Goal: Obtain resource: Download file/media

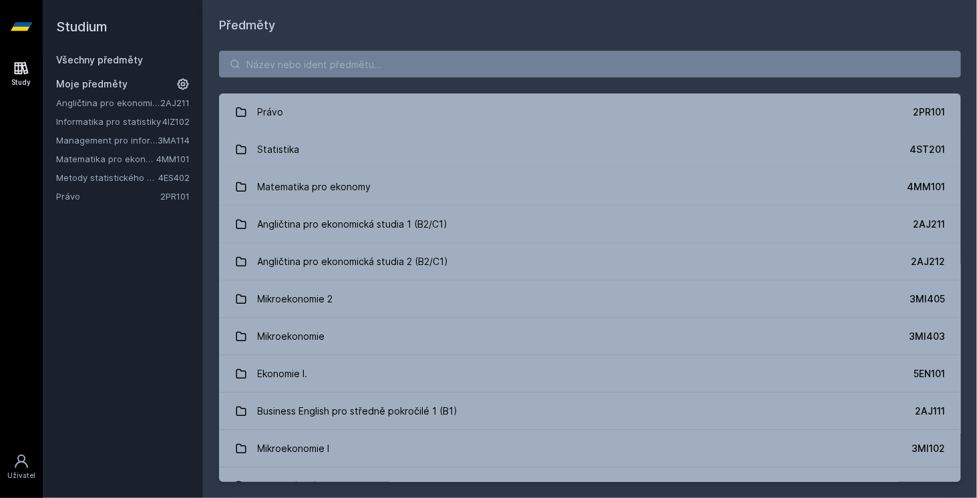
drag, startPoint x: 0, startPoint y: 0, endPoint x: 363, endPoint y: 19, distance: 363.6
click at [363, 19] on h1 "Předměty" at bounding box center [590, 25] width 742 height 19
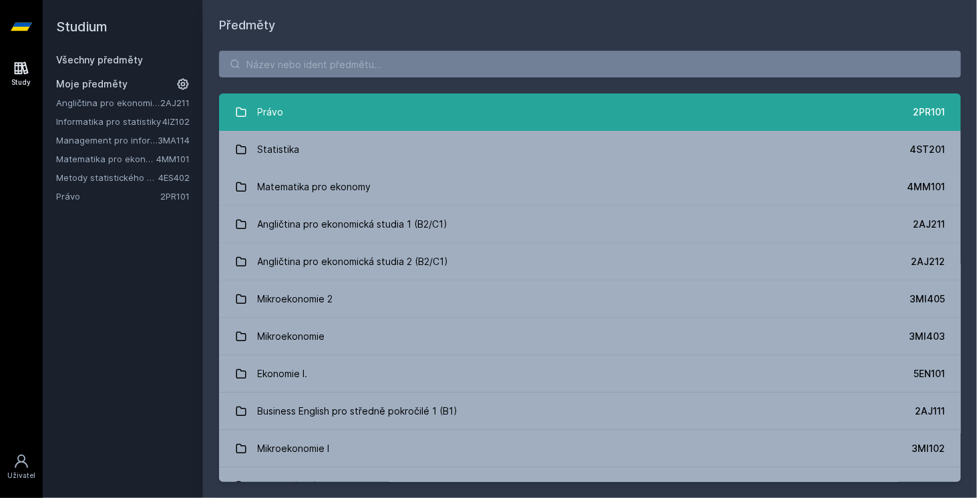
click at [279, 111] on div "Právo" at bounding box center [271, 112] width 26 height 27
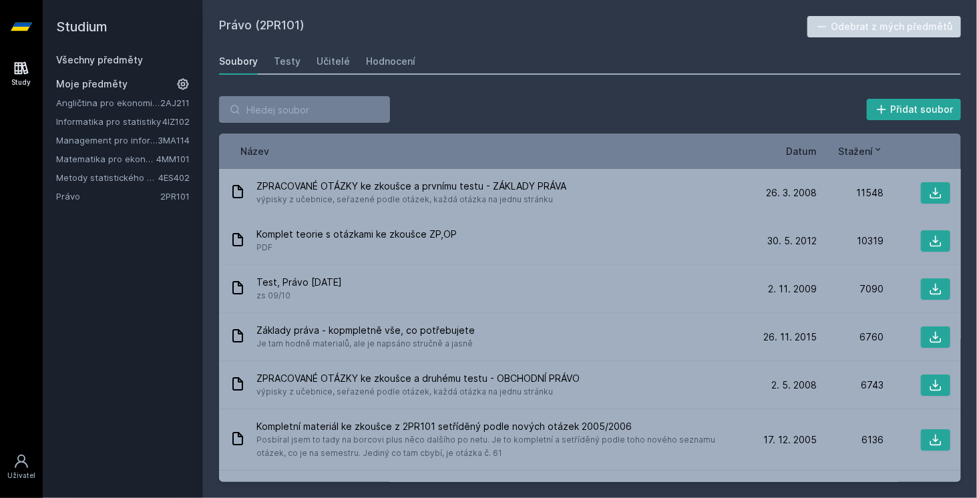
click at [810, 148] on span "Datum" at bounding box center [801, 151] width 31 height 14
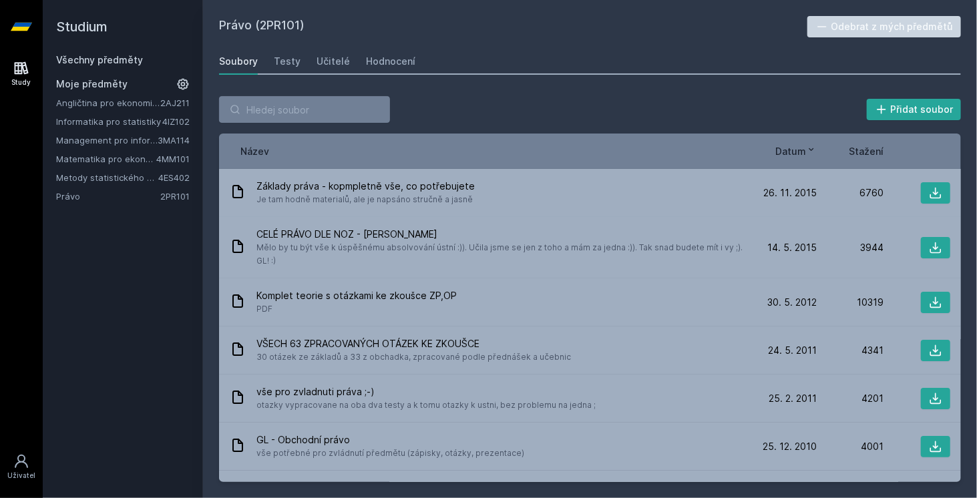
click at [810, 148] on icon at bounding box center [811, 149] width 11 height 11
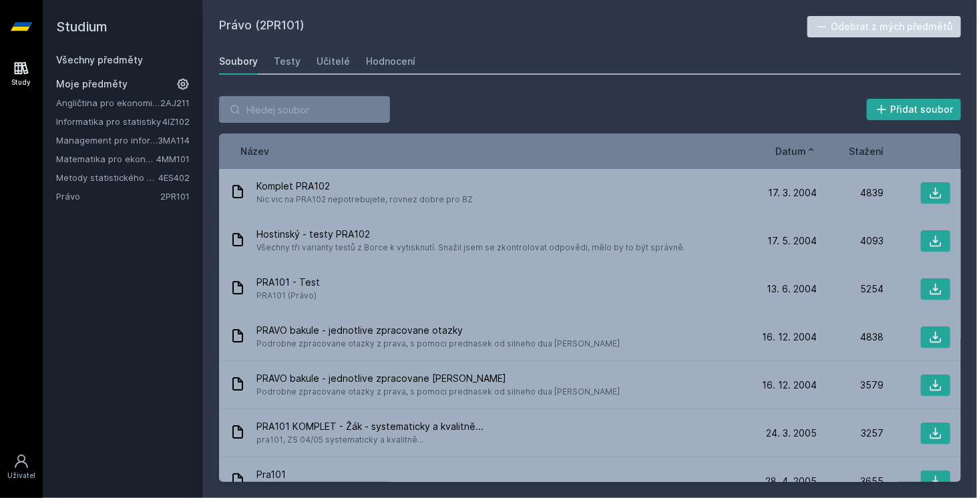
click at [810, 148] on icon at bounding box center [811, 149] width 11 height 11
